Goal: Transaction & Acquisition: Purchase product/service

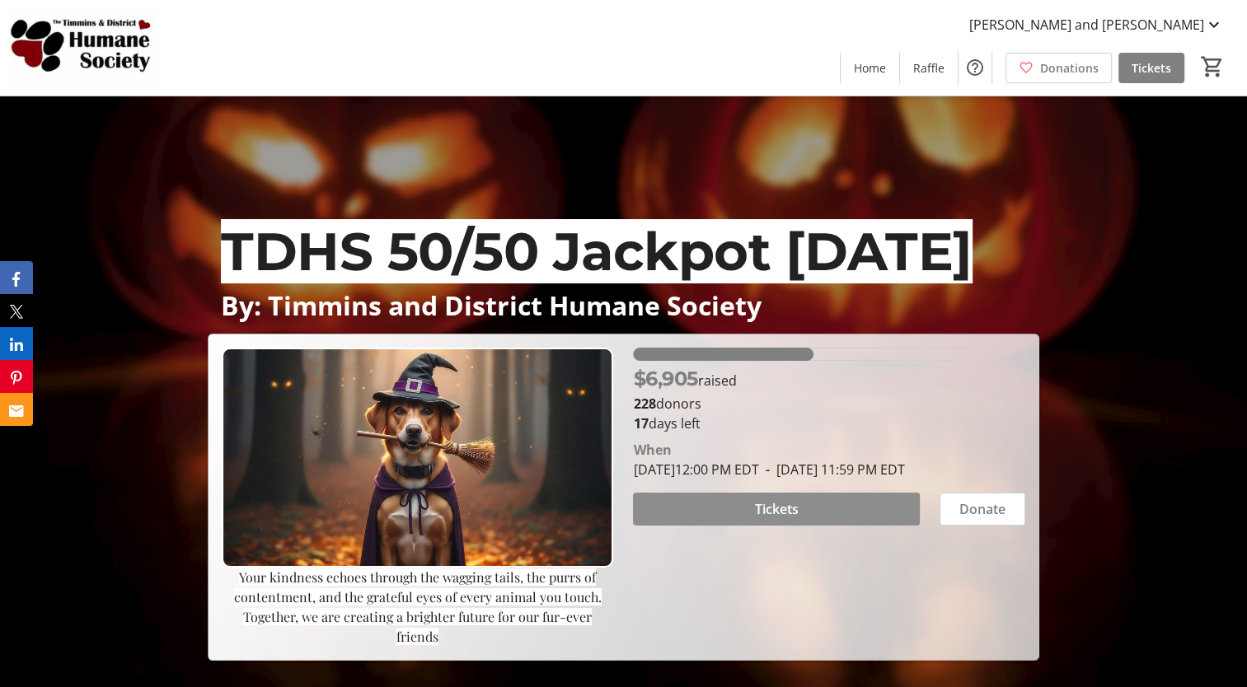
drag, startPoint x: 787, startPoint y: 522, endPoint x: 875, endPoint y: 497, distance: 90.8
click at [786, 519] on span "Tickets" at bounding box center [777, 510] width 44 height 20
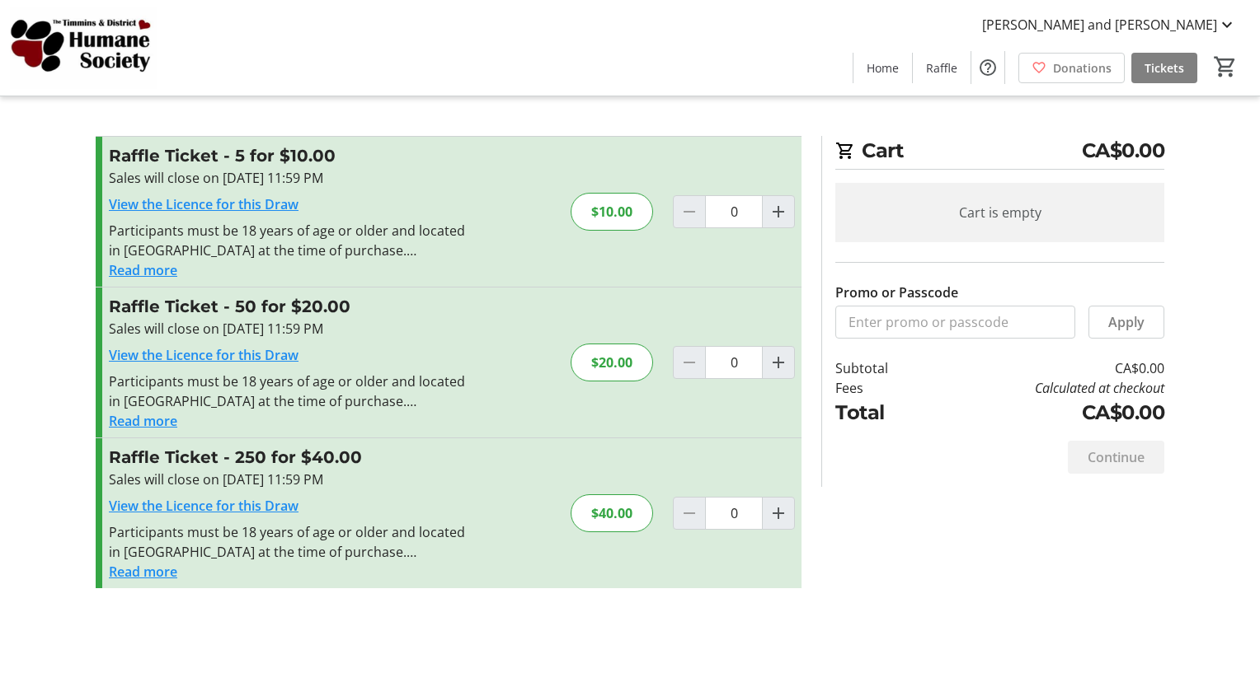
click at [1082, 64] on span "Donations" at bounding box center [1082, 67] width 59 height 17
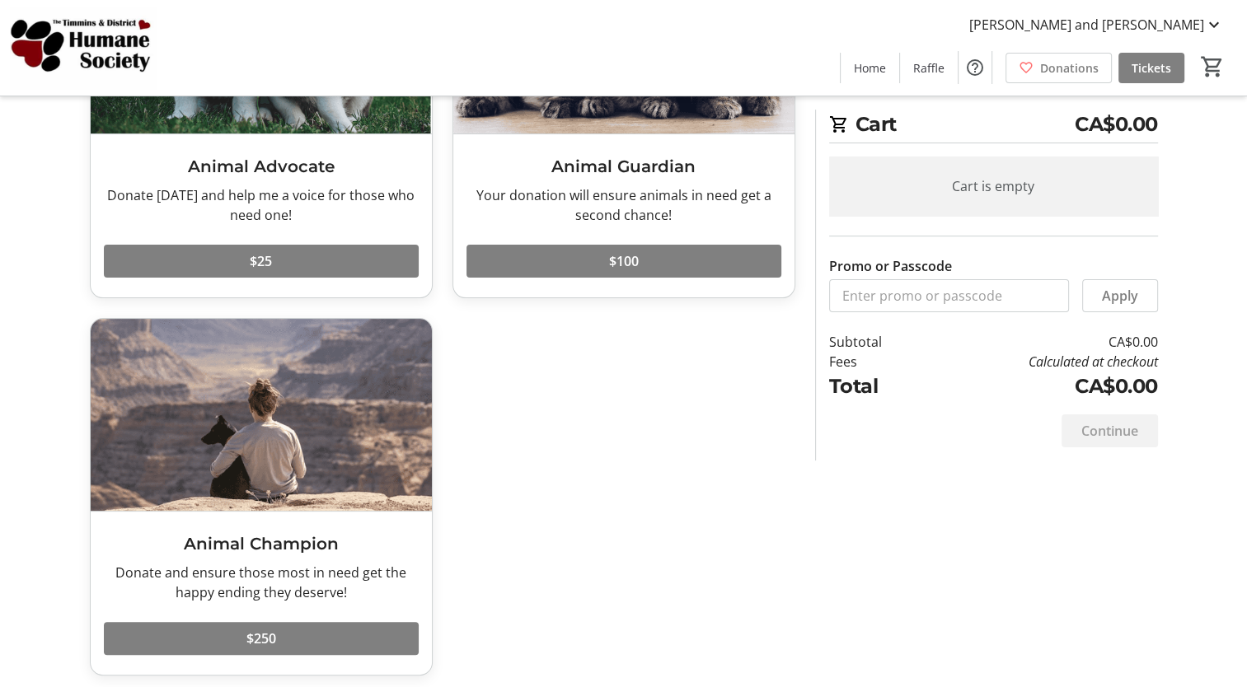
scroll to position [247, 0]
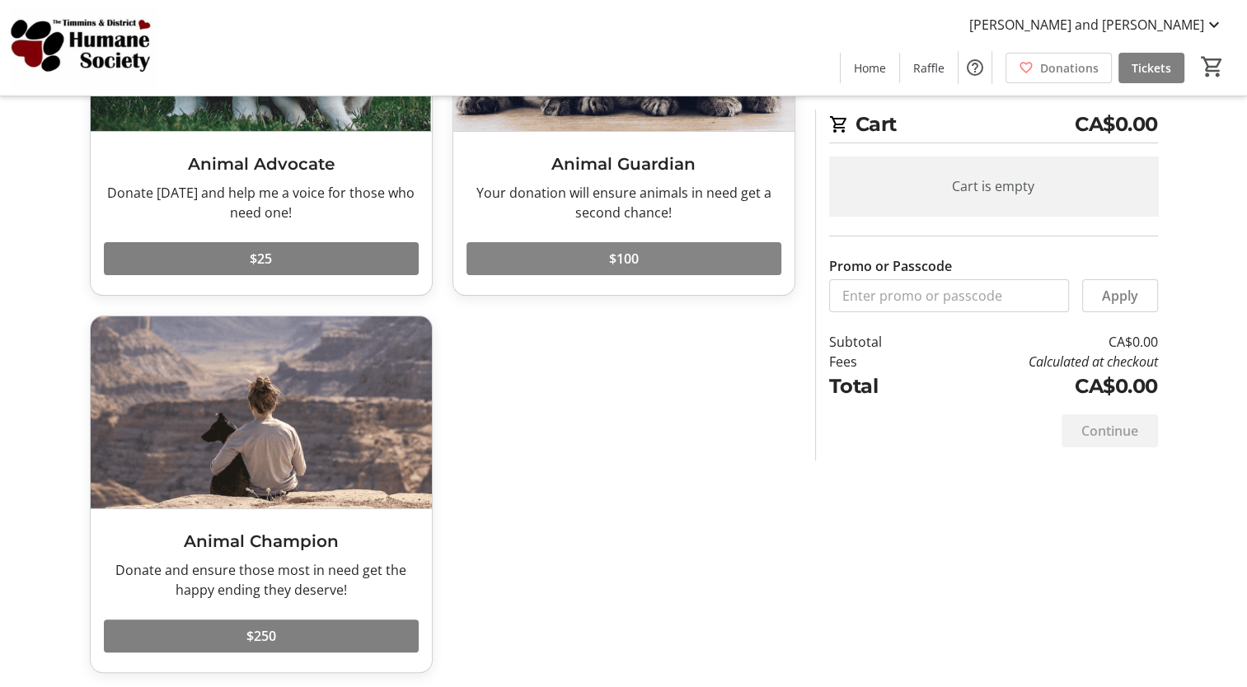
click at [627, 254] on span "$100" at bounding box center [624, 259] width 30 height 20
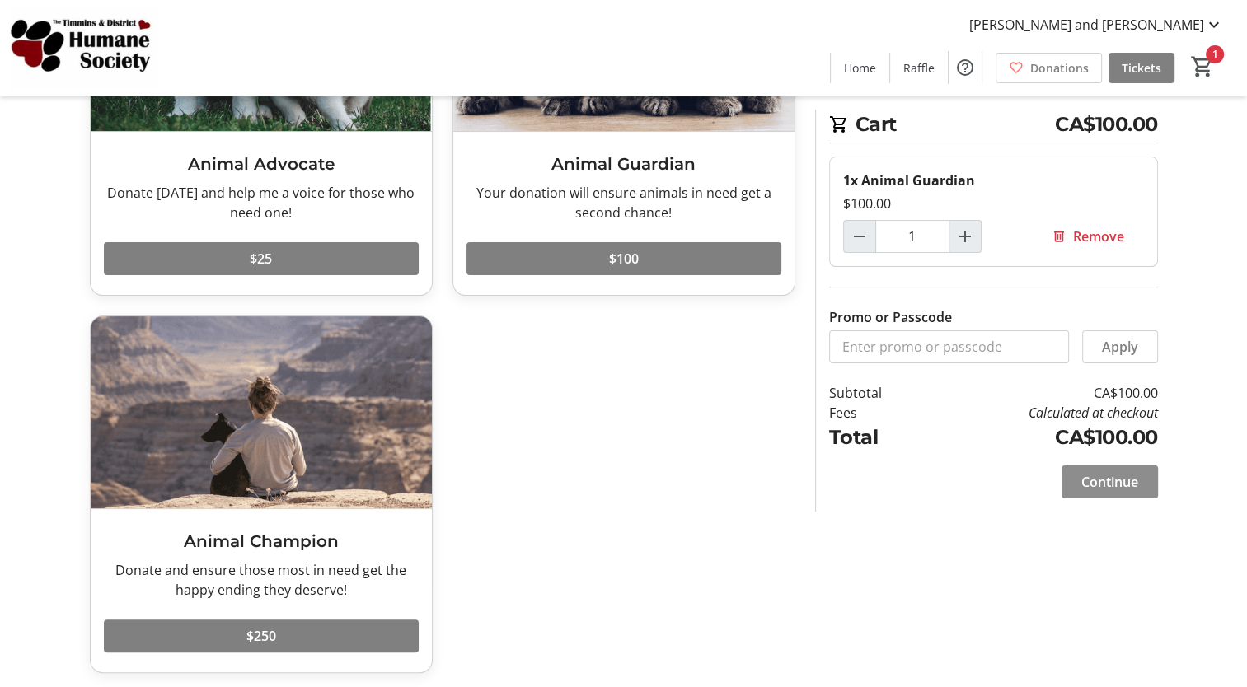
click at [1111, 477] on span "Continue" at bounding box center [1110, 482] width 57 height 20
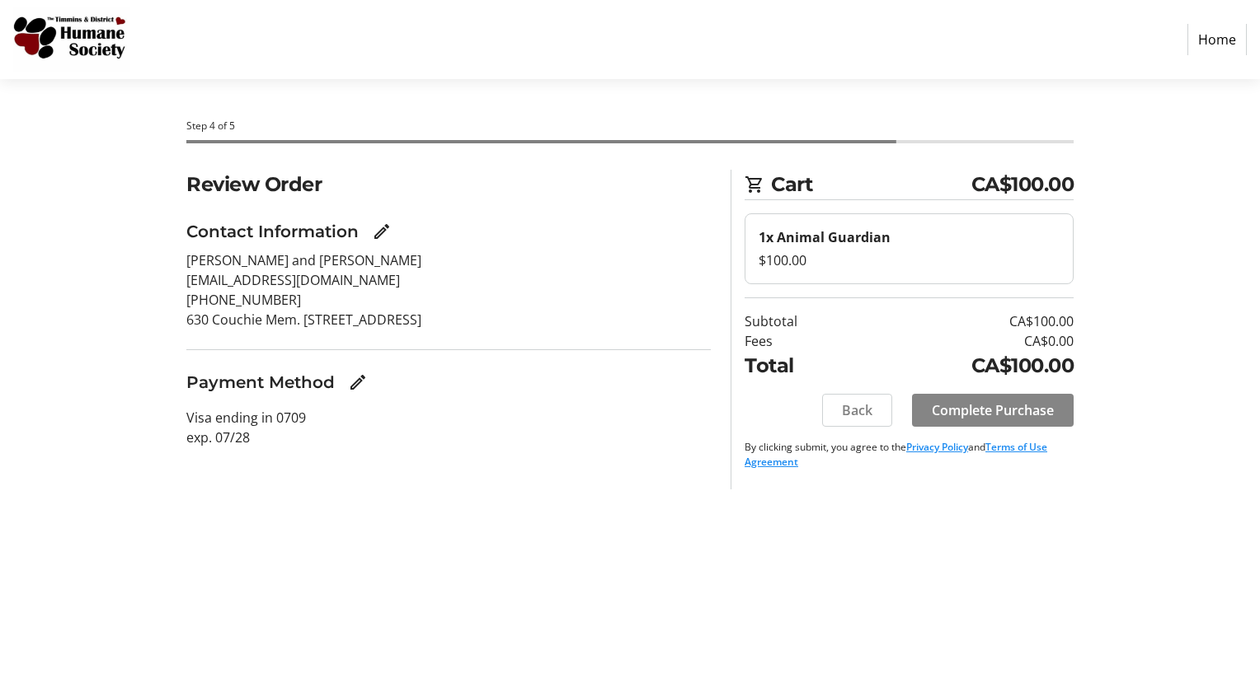
click at [1023, 407] on span "Complete Purchase" at bounding box center [992, 411] width 122 height 20
